Goal: Check status

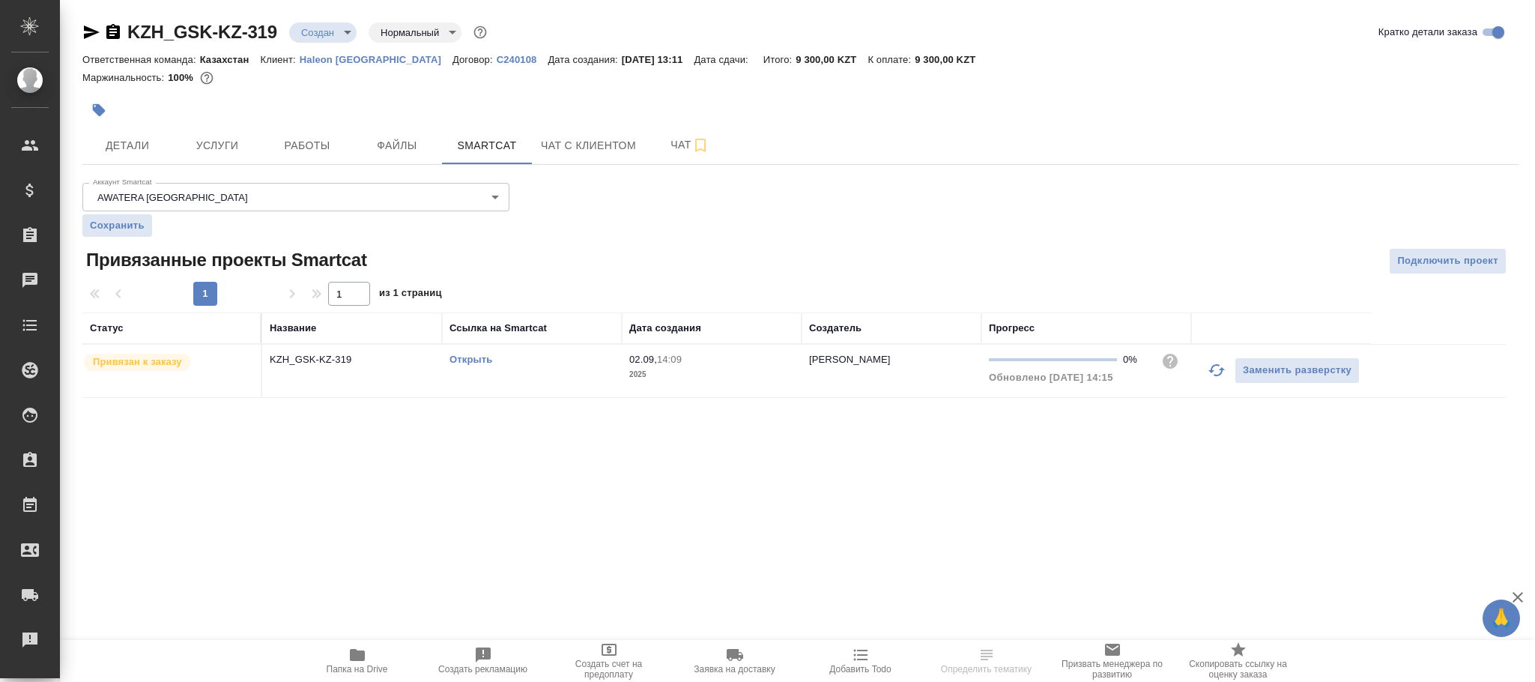
click at [697, 371] on p "2025" at bounding box center [711, 374] width 165 height 15
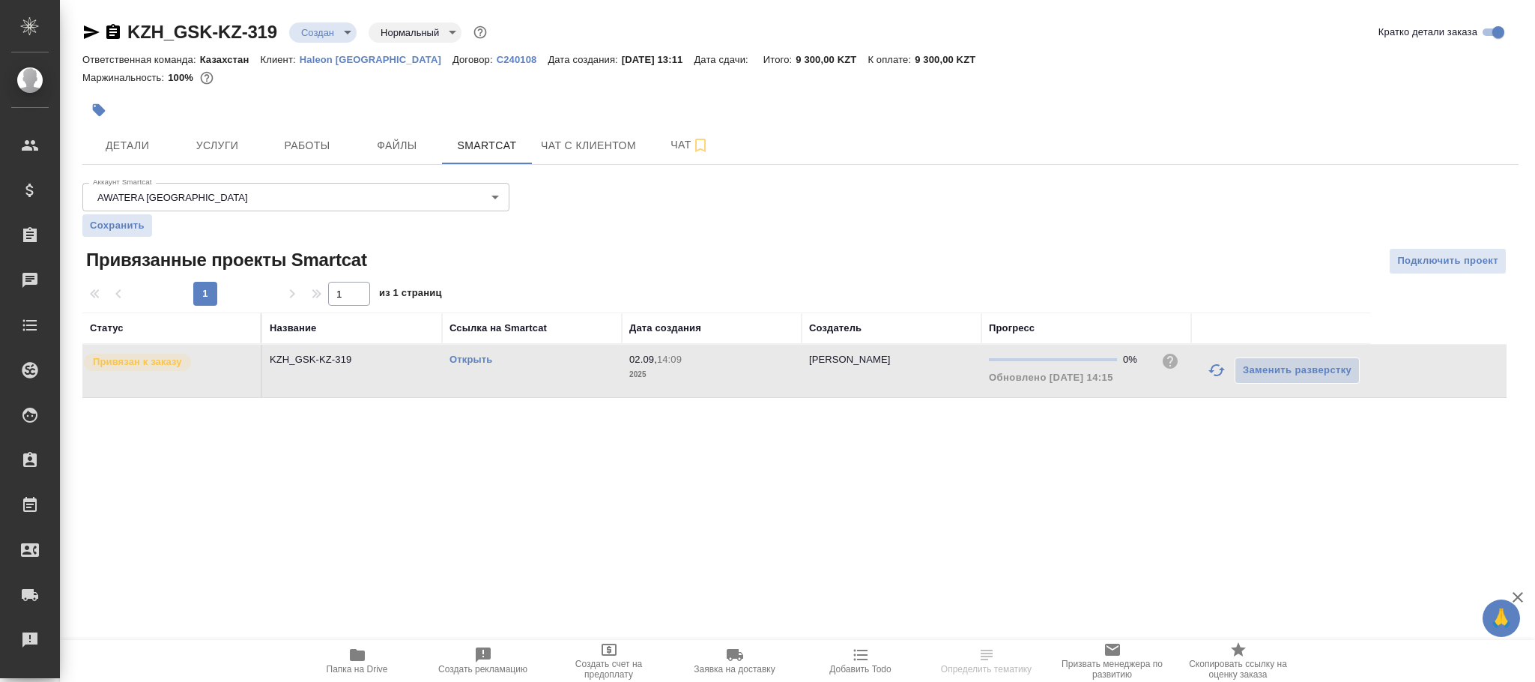
click at [697, 371] on p "2025" at bounding box center [711, 374] width 165 height 15
click at [216, 145] on span "Услуги" at bounding box center [217, 145] width 72 height 19
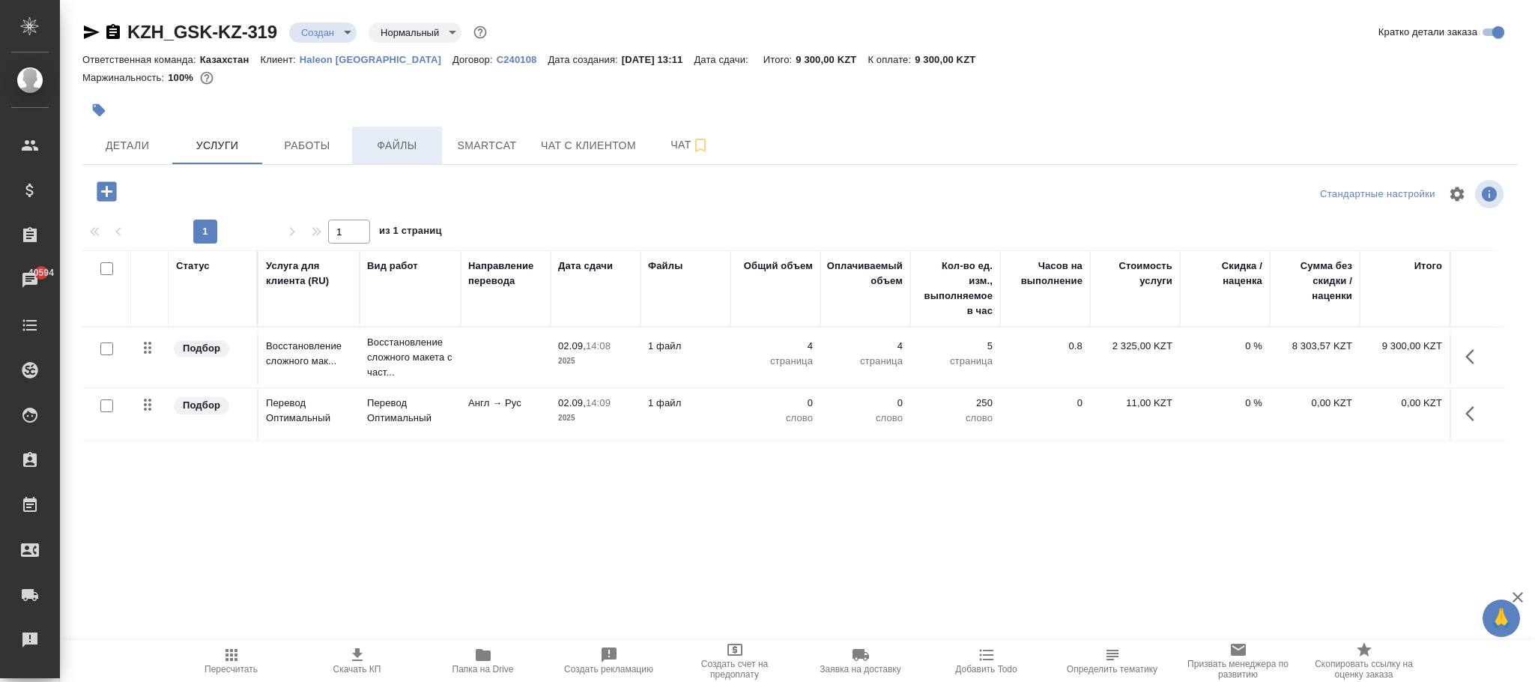
click at [395, 155] on span "Файлы" at bounding box center [397, 145] width 72 height 19
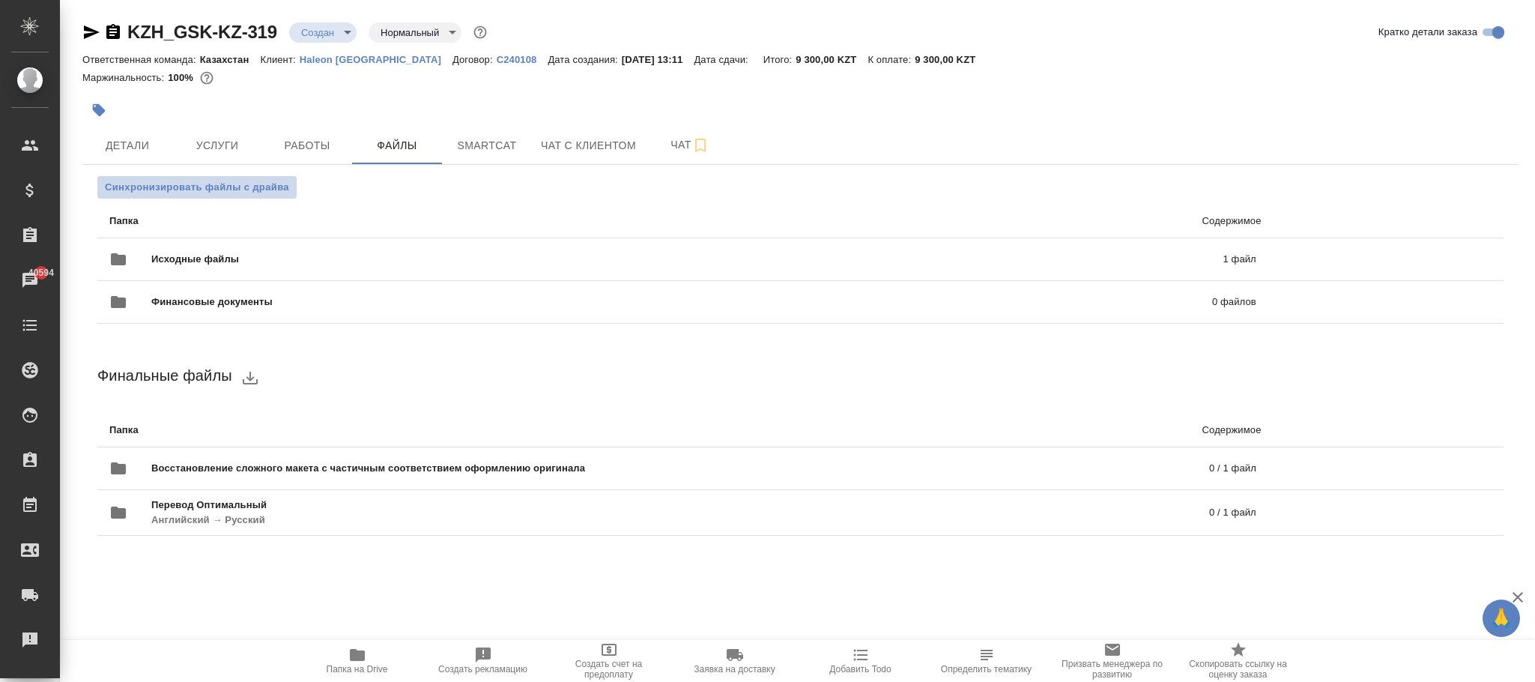
click at [185, 191] on span "Синхронизировать файлы с драйва" at bounding box center [197, 187] width 184 height 15
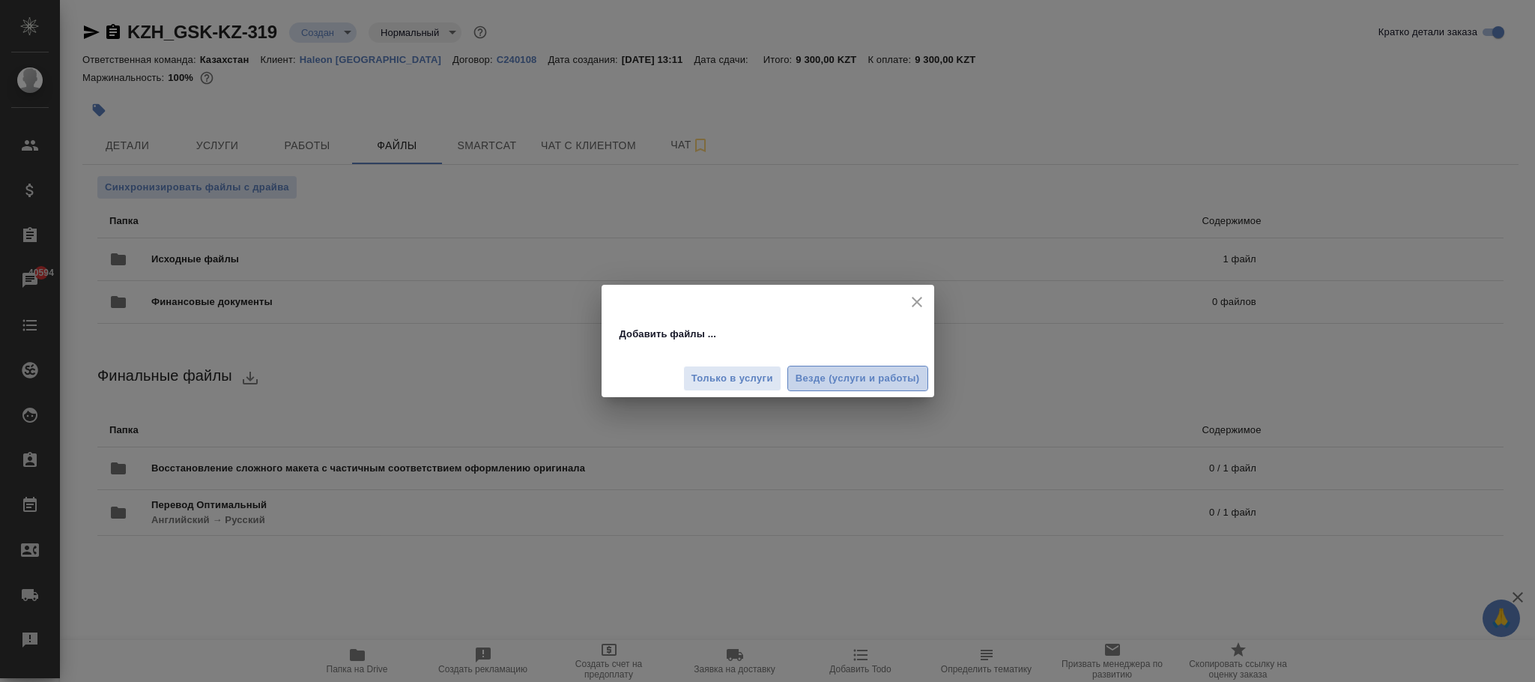
click at [870, 383] on span "Везде (услуги и работы)" at bounding box center [857, 378] width 124 height 17
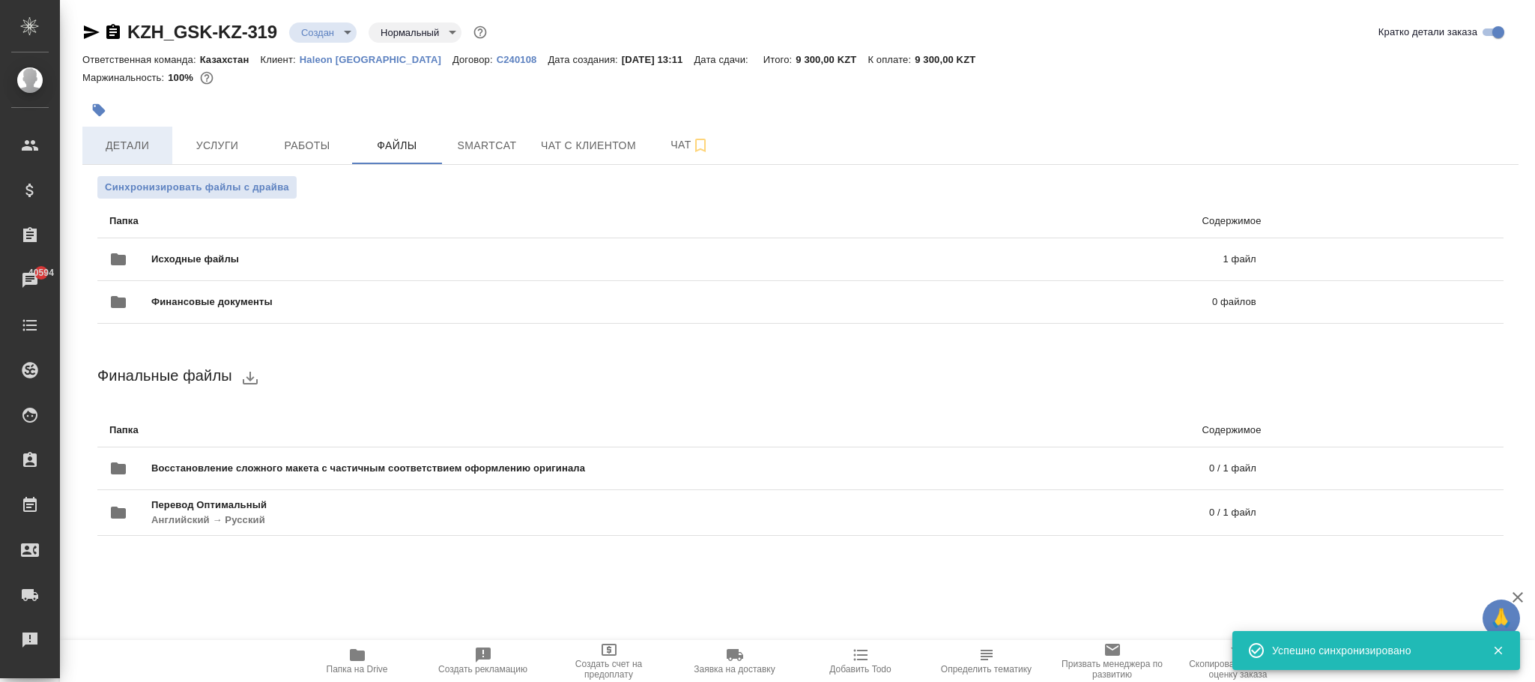
click at [121, 148] on span "Детали" at bounding box center [127, 145] width 72 height 19
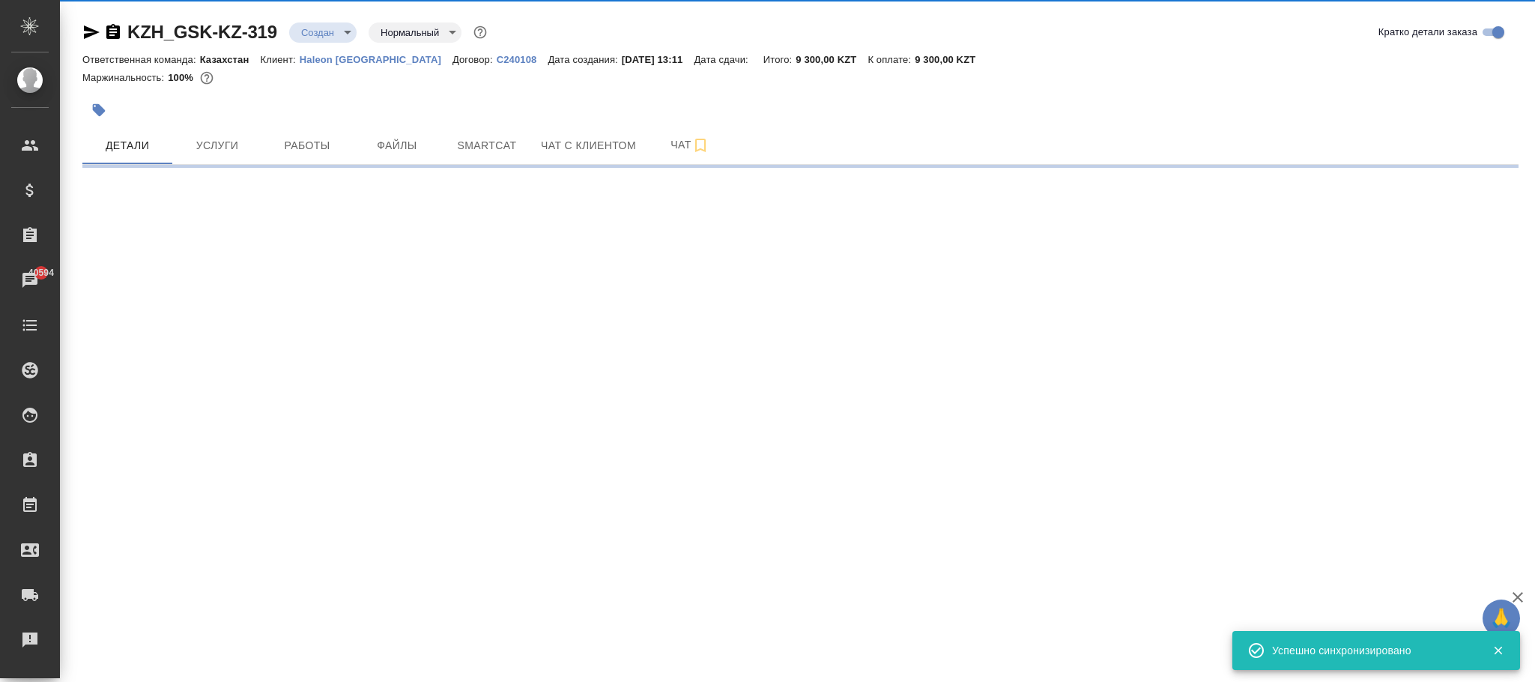
select select "RU"
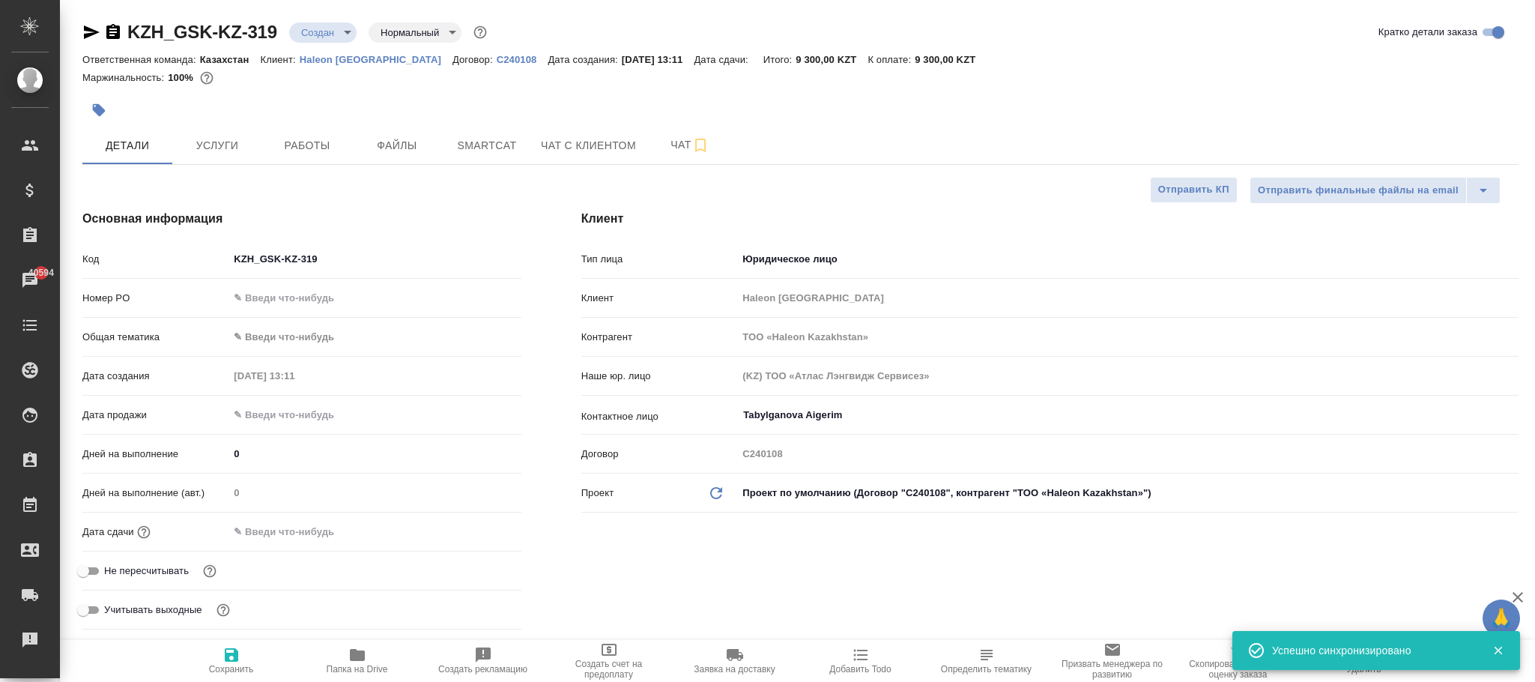
type textarea "x"
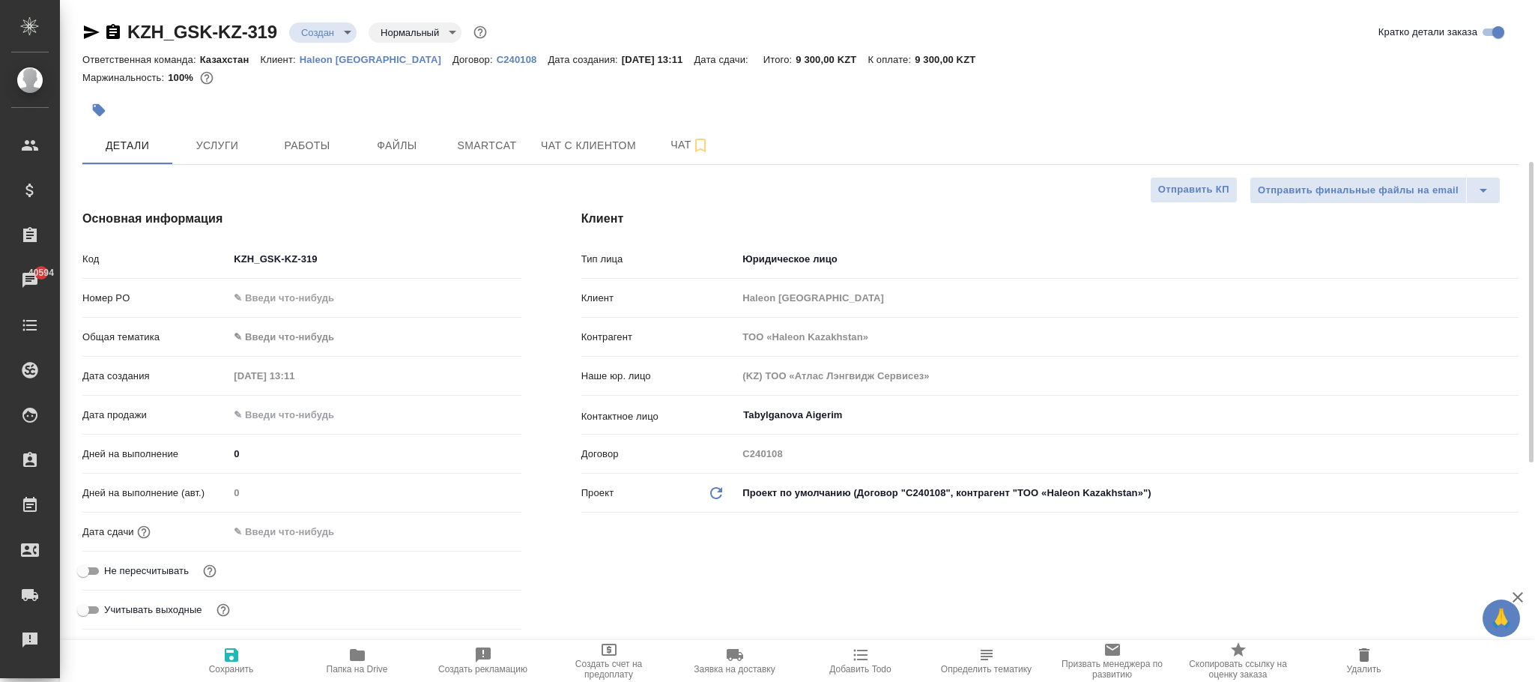
scroll to position [112, 0]
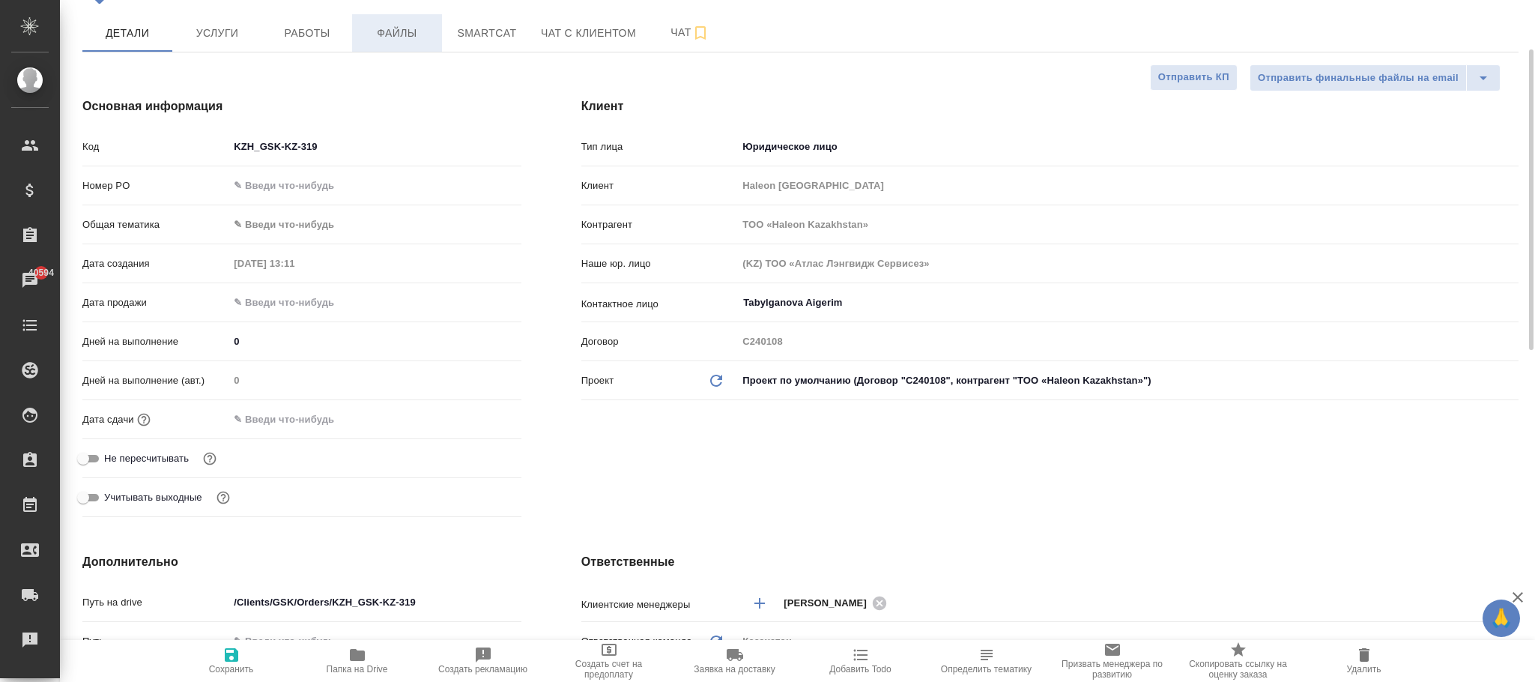
type textarea "x"
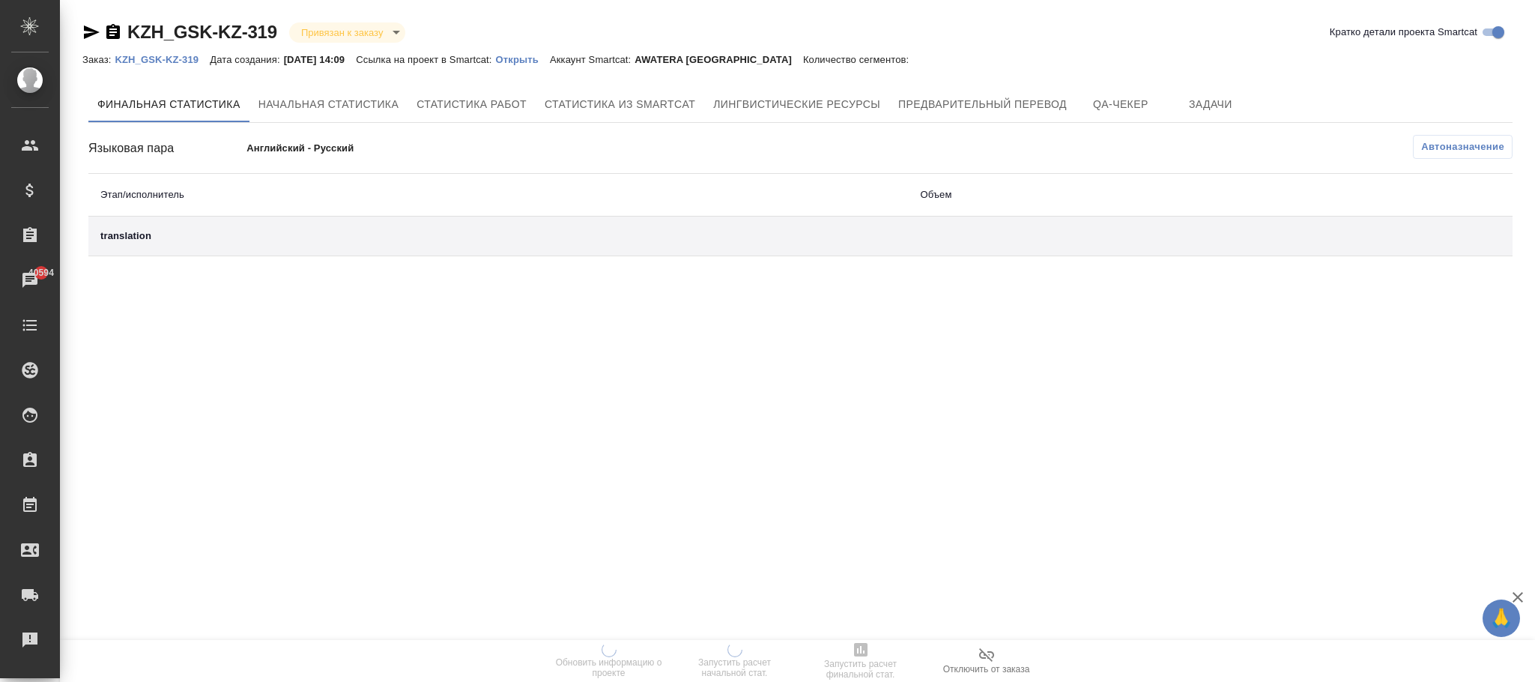
click at [535, 56] on p "Открыть" at bounding box center [523, 59] width 54 height 11
click at [1124, 115] on button "QA-чекер" at bounding box center [1120, 104] width 90 height 36
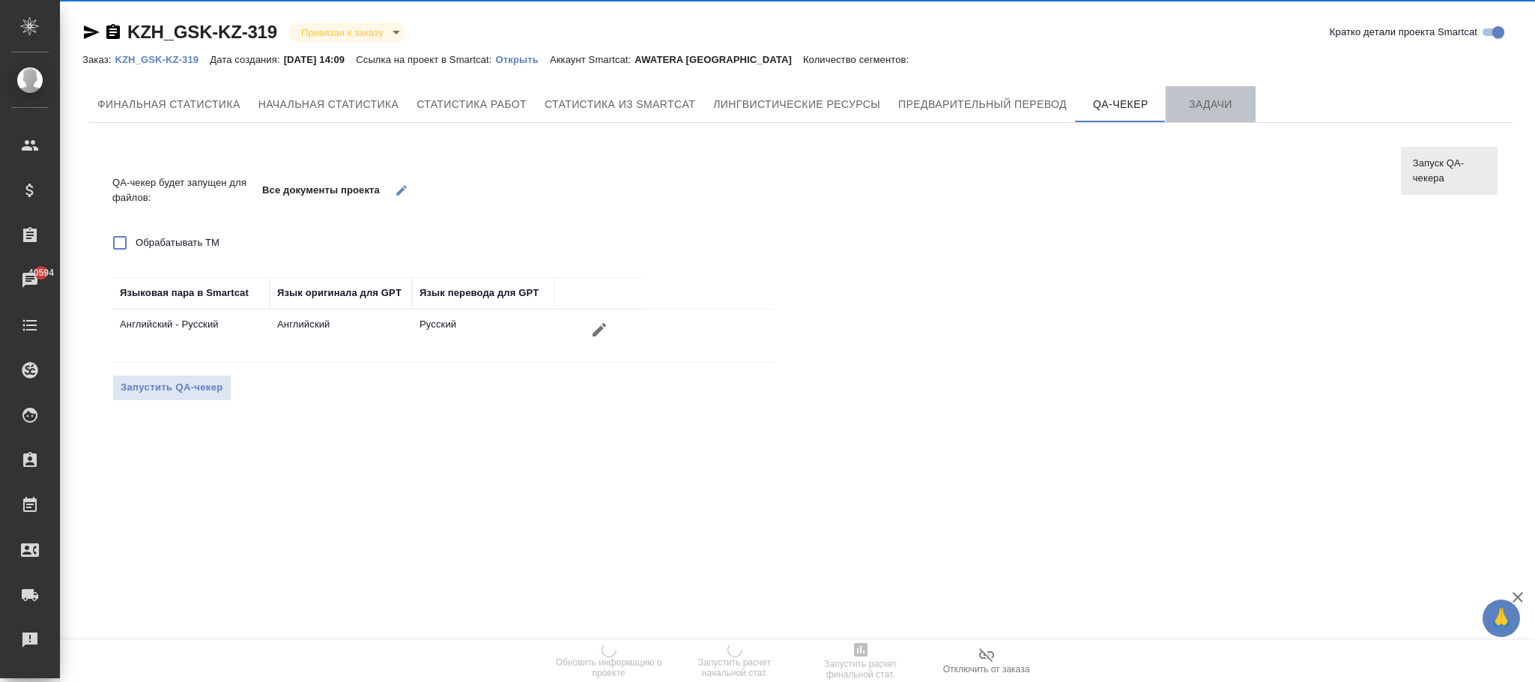
click at [1207, 97] on span "Задачи" at bounding box center [1210, 104] width 72 height 19
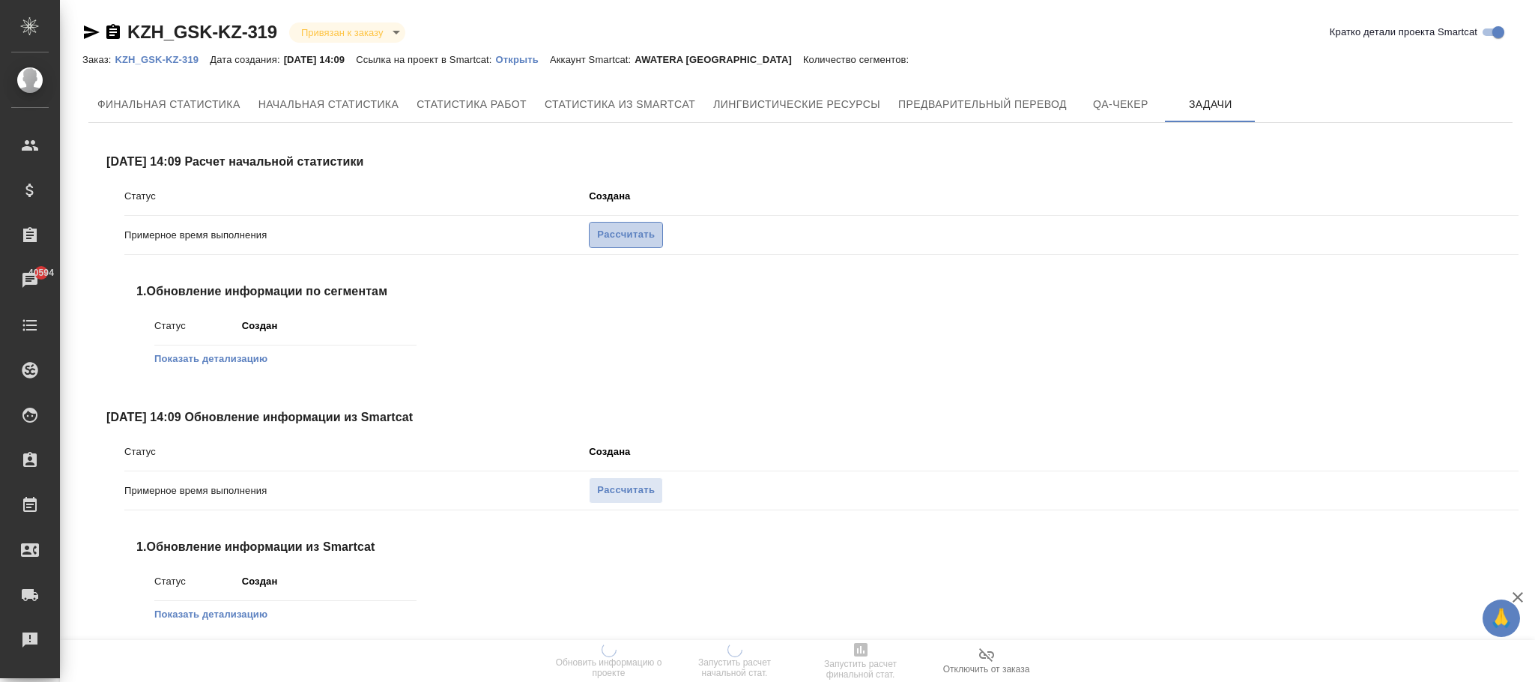
click at [643, 232] on span "Рассчитать" at bounding box center [626, 234] width 58 height 17
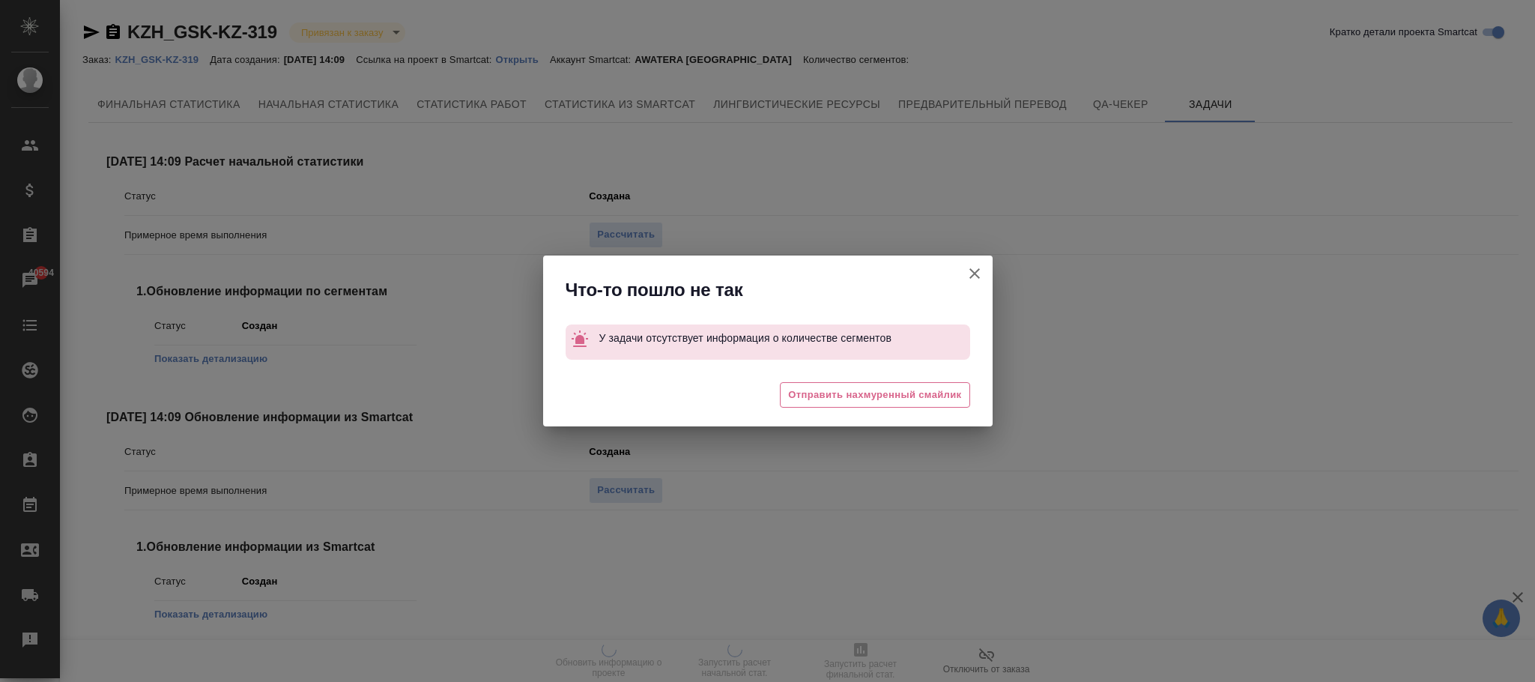
click at [973, 279] on icon "button" at bounding box center [974, 273] width 18 height 18
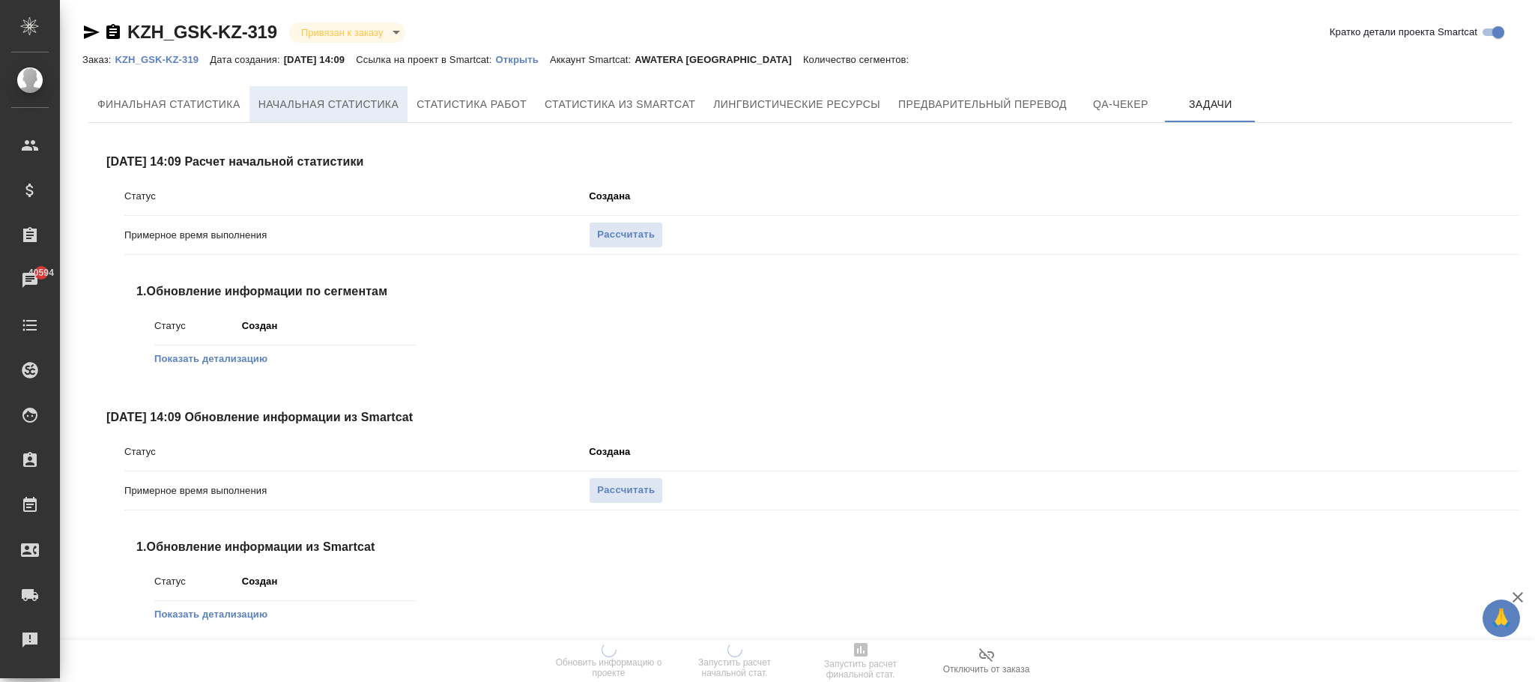
click at [301, 104] on span "Начальная статистика" at bounding box center [328, 104] width 141 height 19
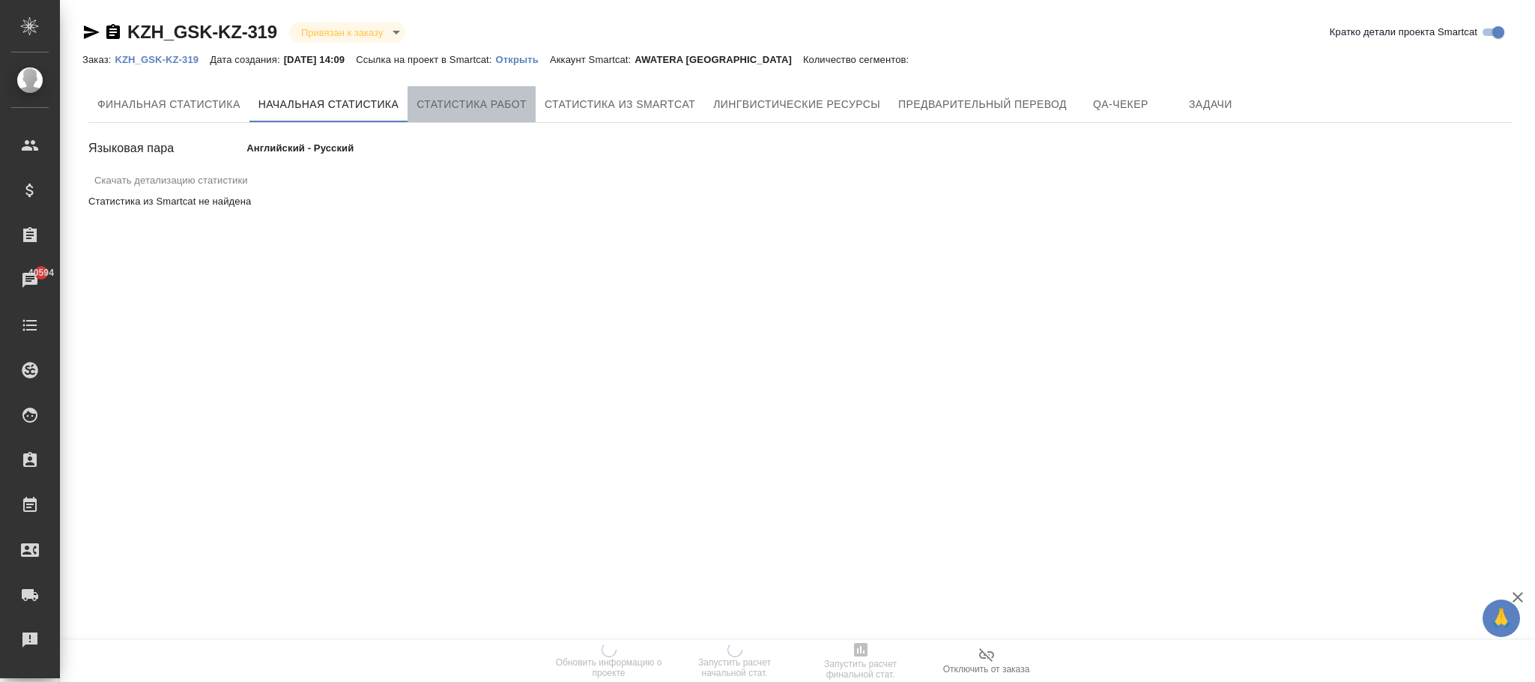
click at [479, 95] on span "Статистика работ" at bounding box center [471, 104] width 110 height 19
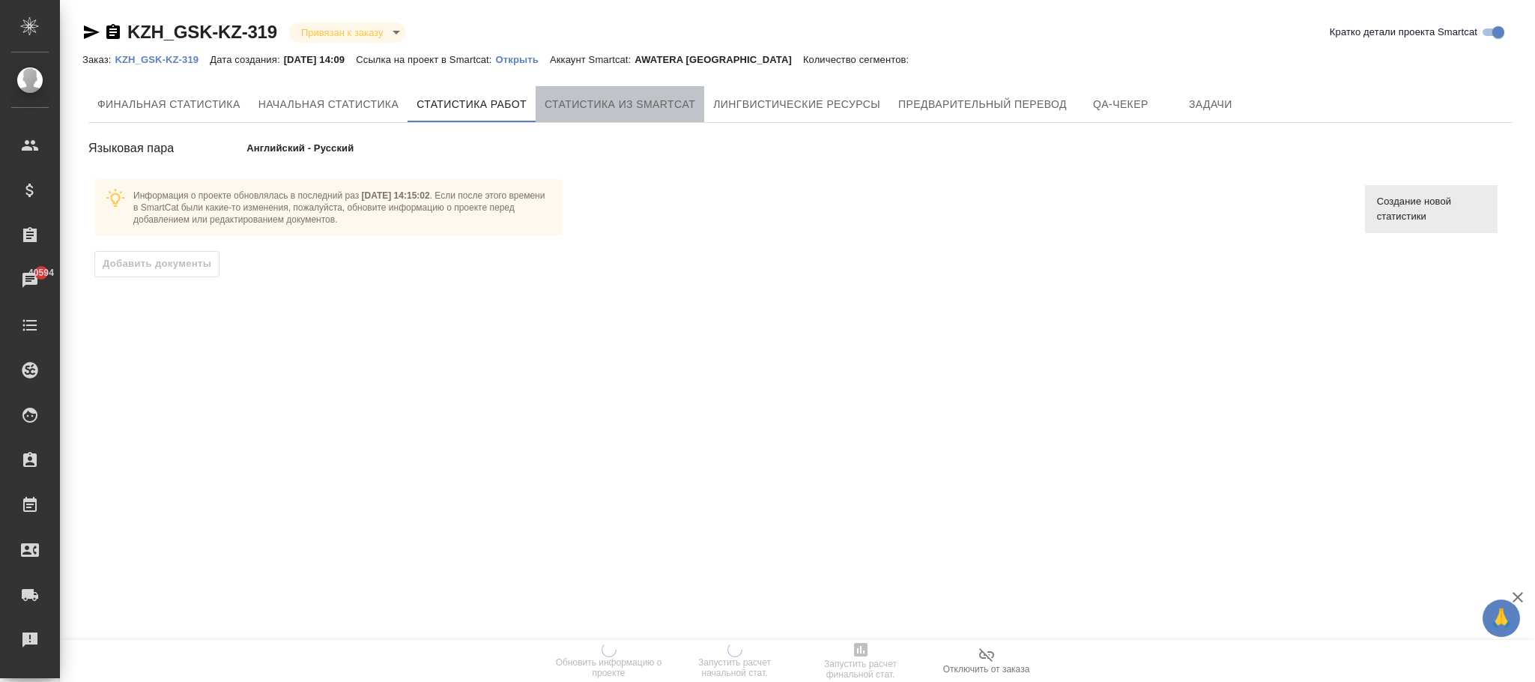
click at [649, 109] on span "Статистика из Smartcat" at bounding box center [619, 104] width 151 height 19
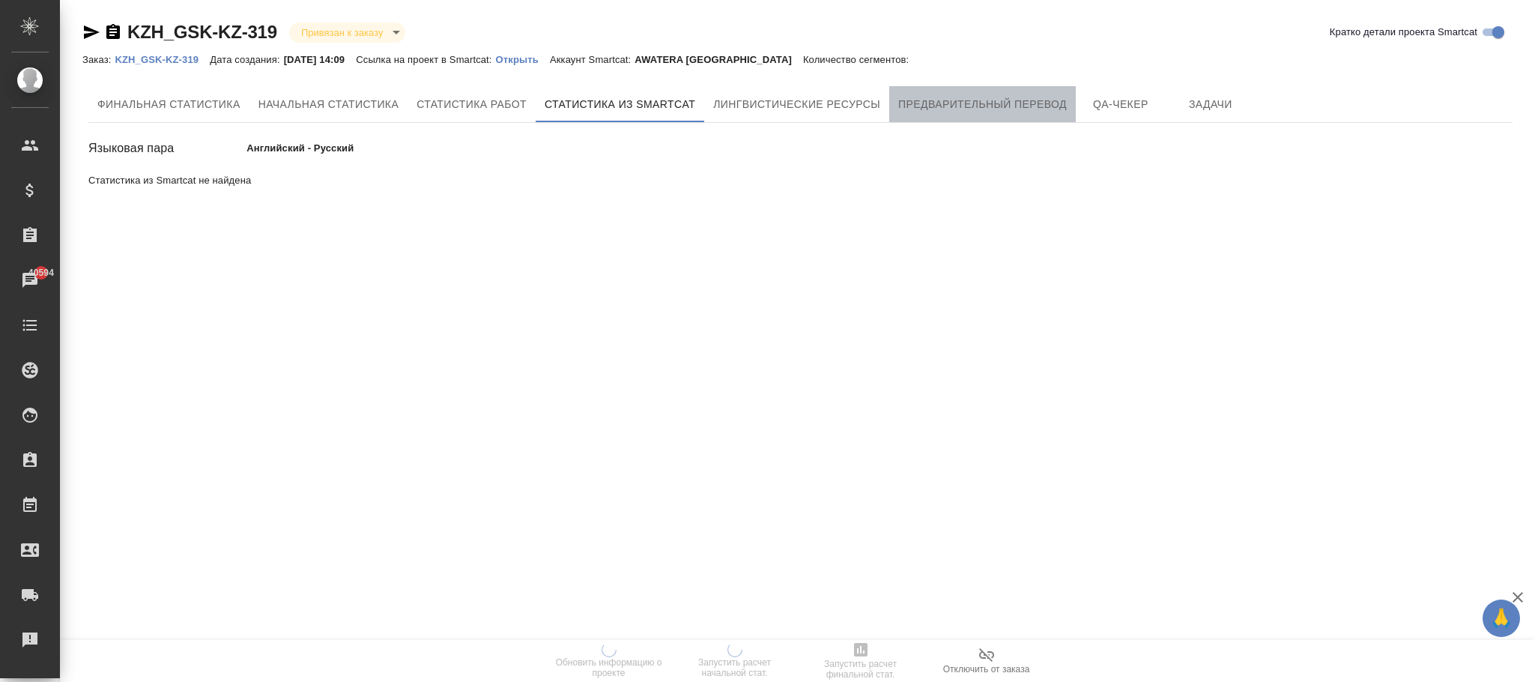
click at [965, 111] on span "Предварительный перевод" at bounding box center [982, 104] width 169 height 19
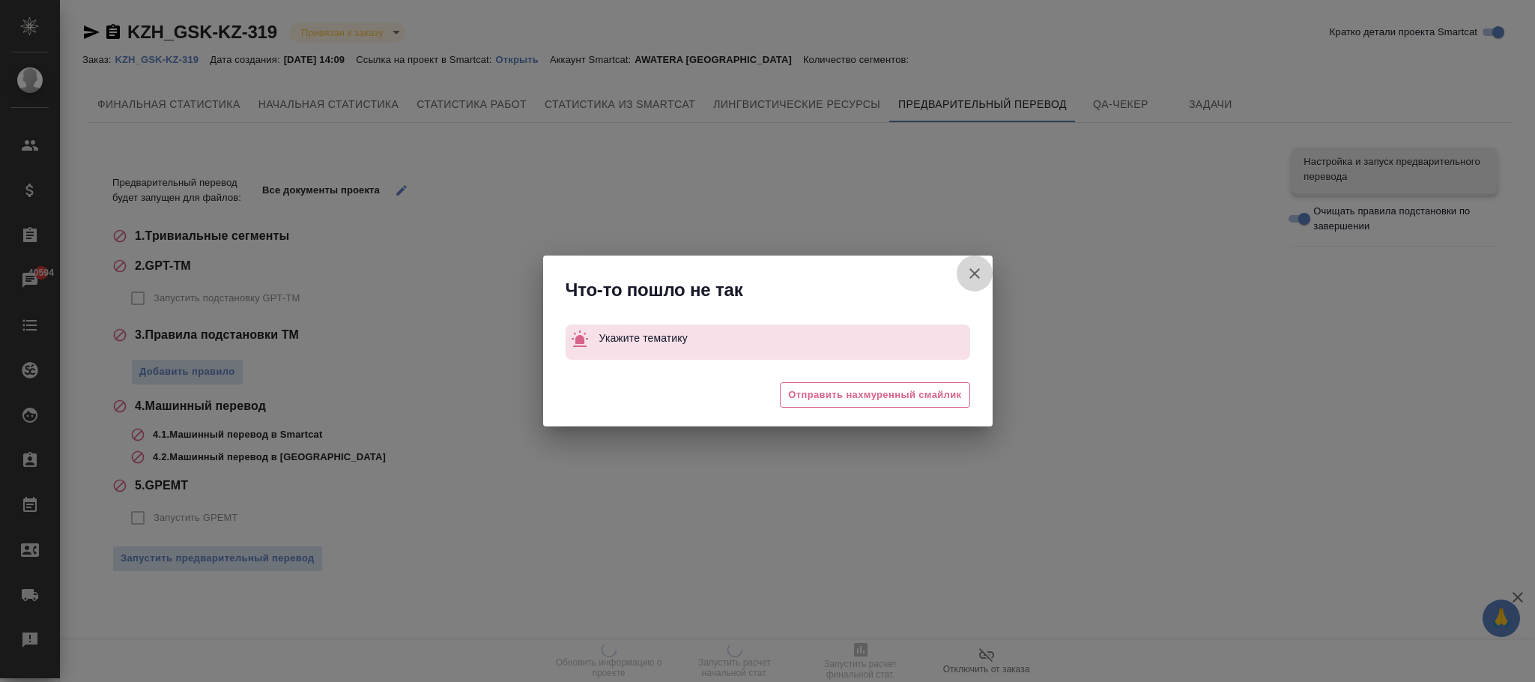
click at [977, 268] on icon "button" at bounding box center [974, 273] width 18 height 18
